Goal: Information Seeking & Learning: Learn about a topic

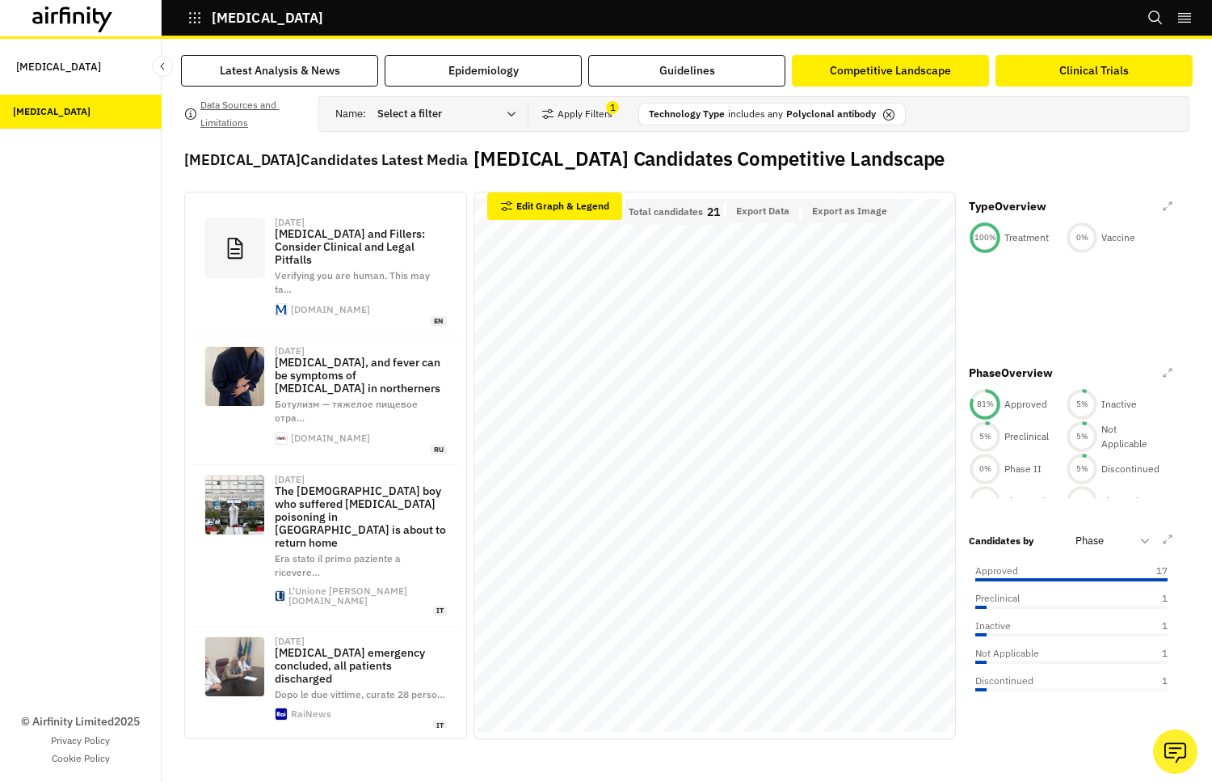
click at [1047, 78] on button "Clinical Trials" at bounding box center [1094, 71] width 197 height 32
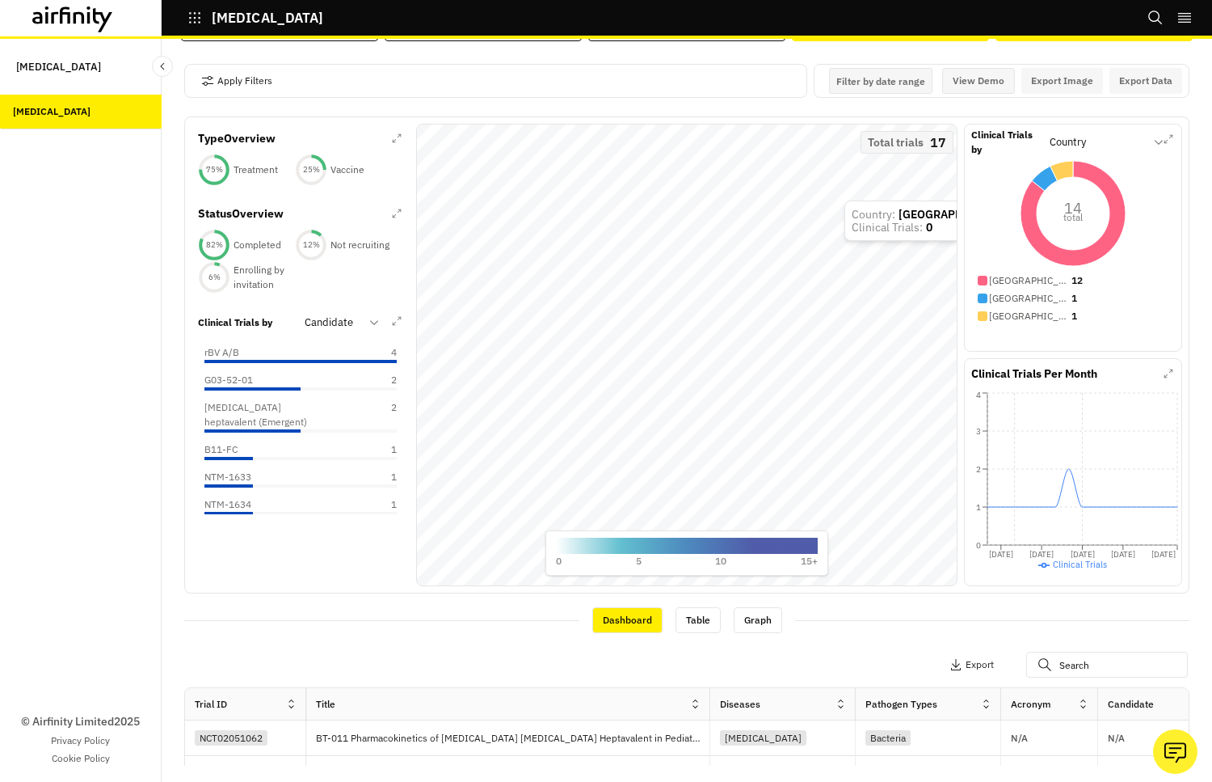
click at [850, 34] on div "Competitive Landscape" at bounding box center [890, 25] width 121 height 17
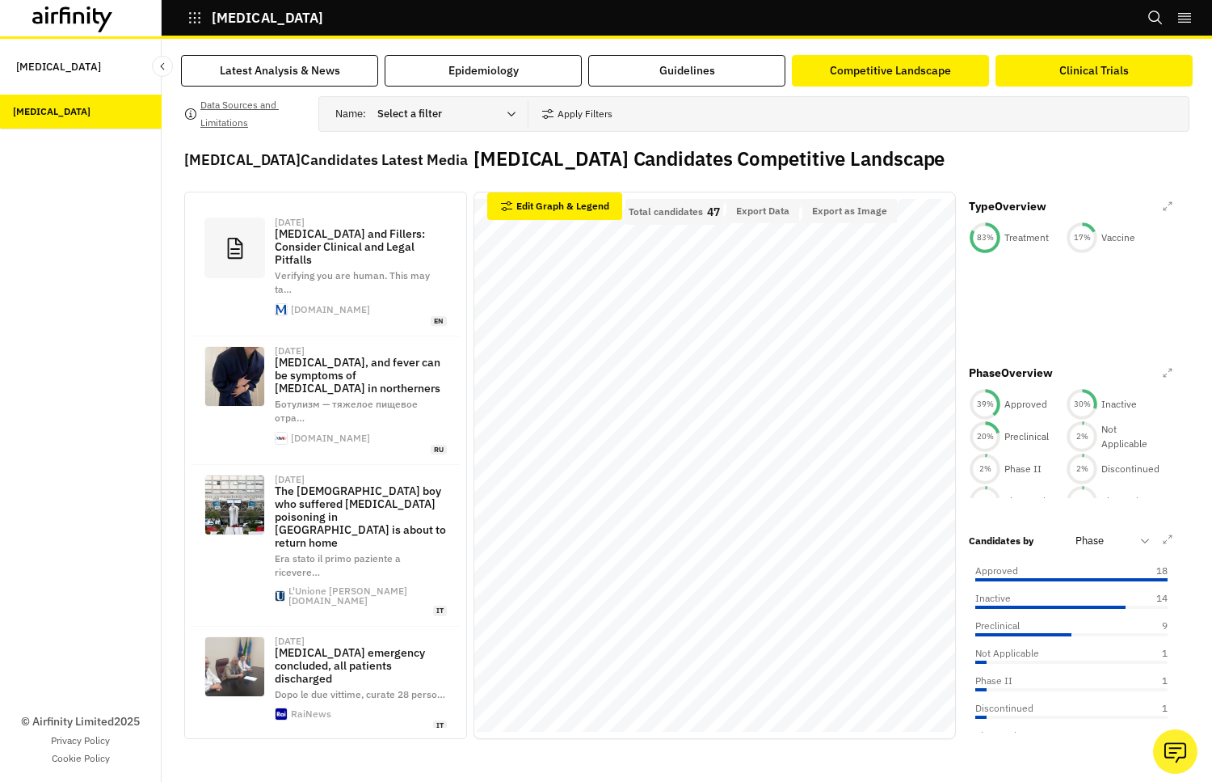
click at [1099, 72] on div "Clinical Trials" at bounding box center [1095, 70] width 70 height 17
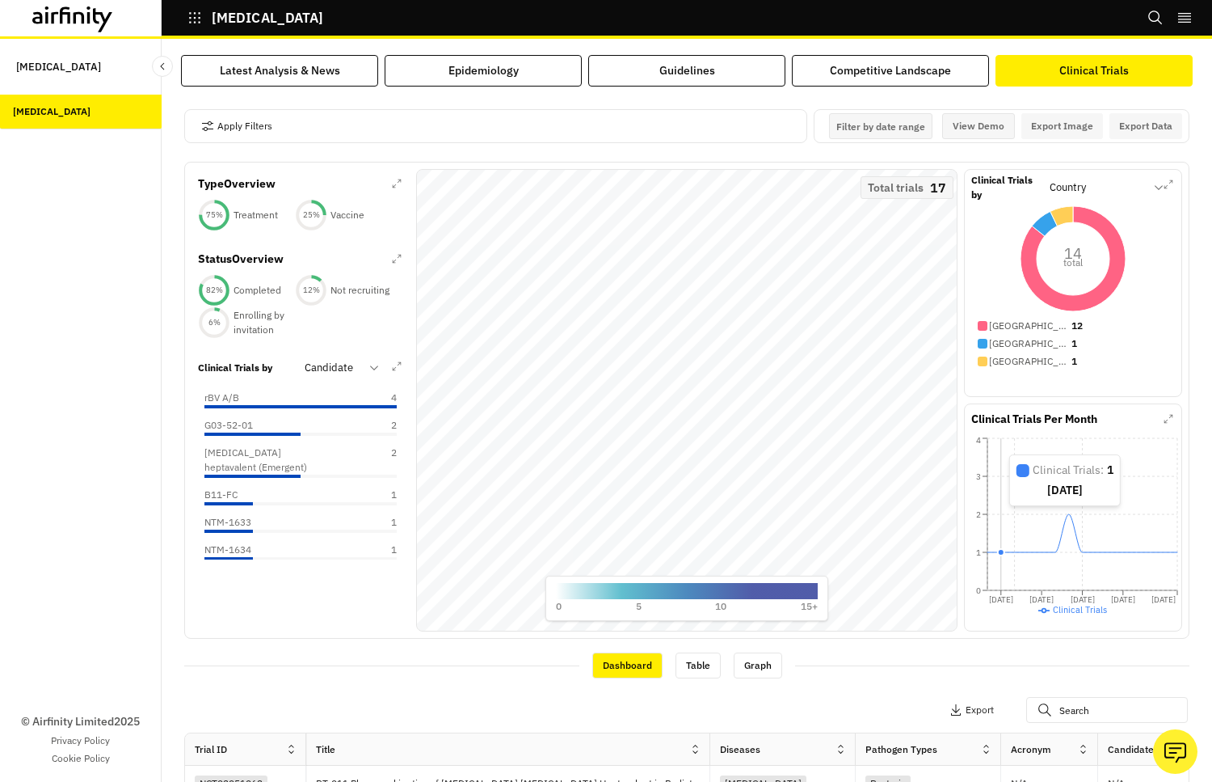
scroll to position [194, 0]
